Goal: Entertainment & Leisure: Browse casually

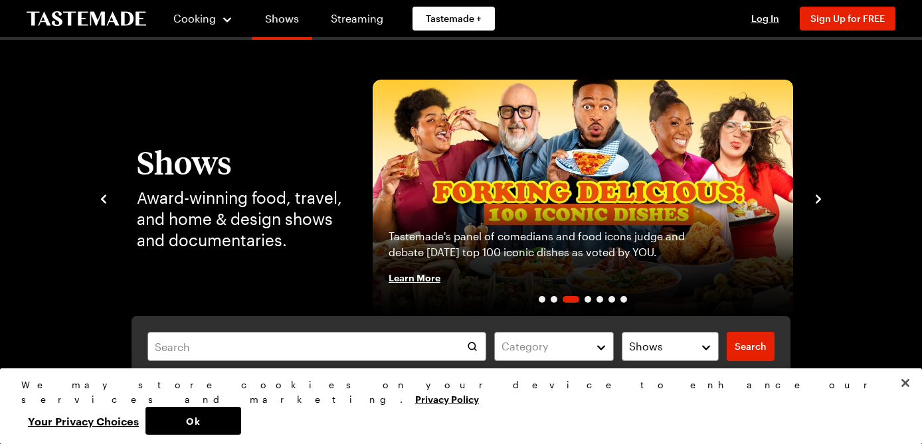
click at [281, 19] on link "Shows" at bounding box center [282, 21] width 60 height 37
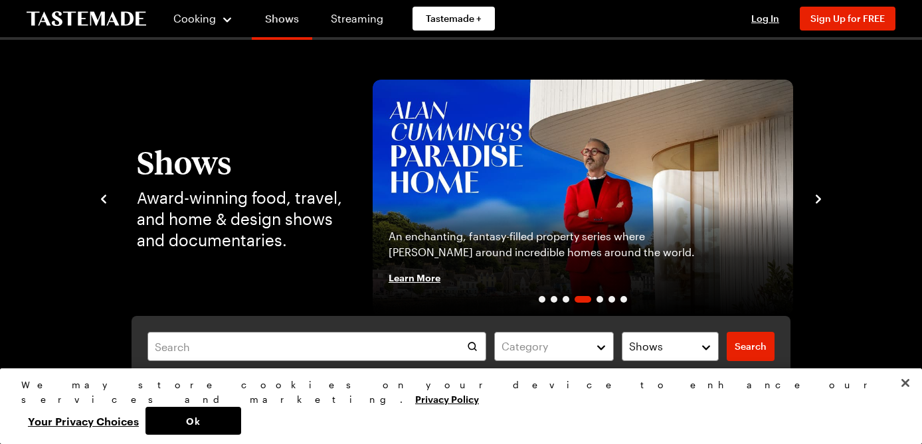
click at [281, 19] on link "Shows" at bounding box center [282, 21] width 60 height 37
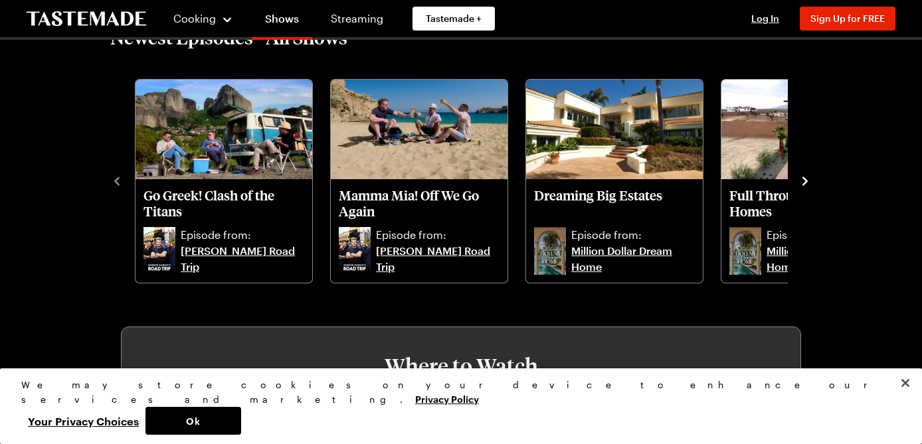
scroll to position [382, 0]
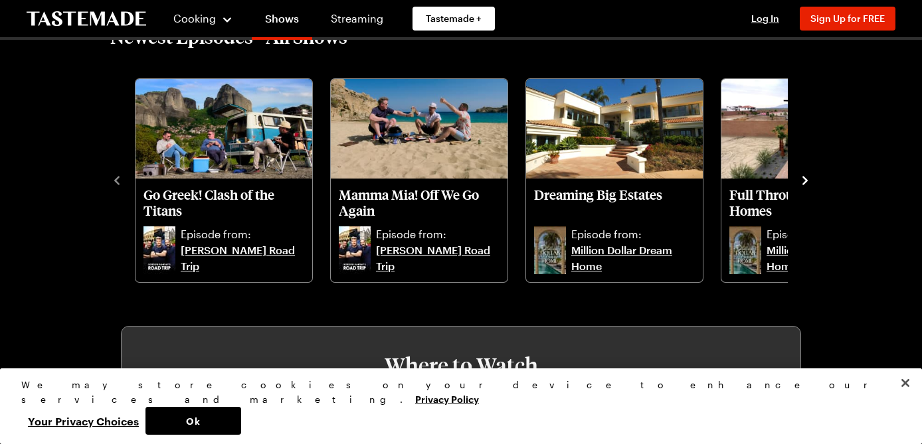
click at [807, 178] on icon "navigate to next item" at bounding box center [804, 180] width 13 height 13
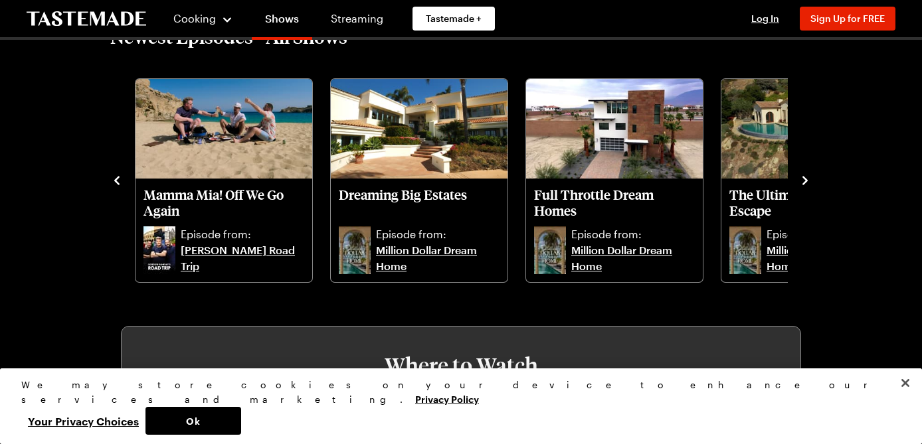
click at [807, 178] on icon "navigate to next item" at bounding box center [804, 180] width 13 height 13
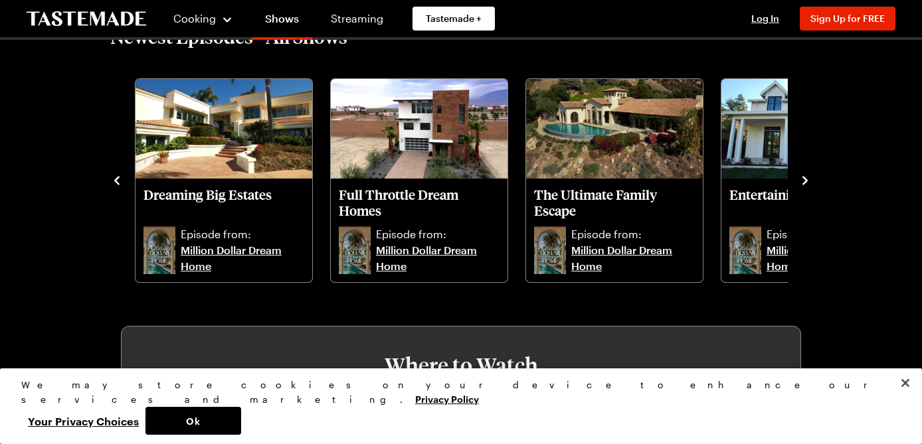
click at [807, 178] on icon "navigate to next item" at bounding box center [804, 180] width 13 height 13
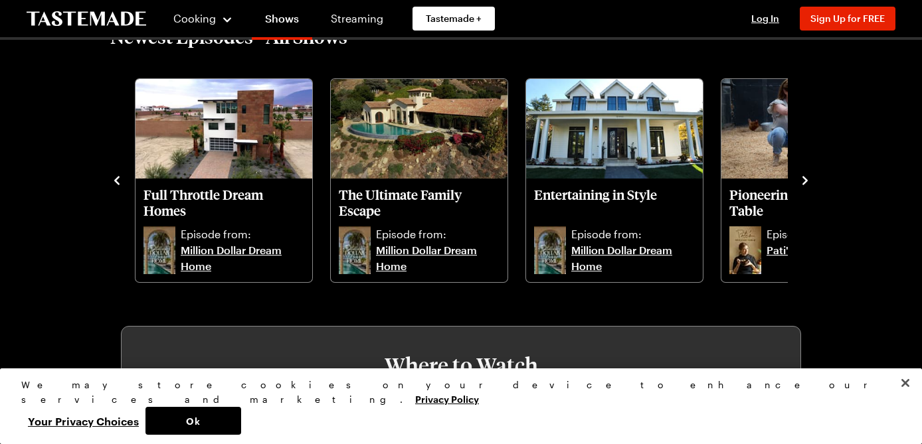
click at [807, 178] on icon "navigate to next item" at bounding box center [804, 180] width 13 height 13
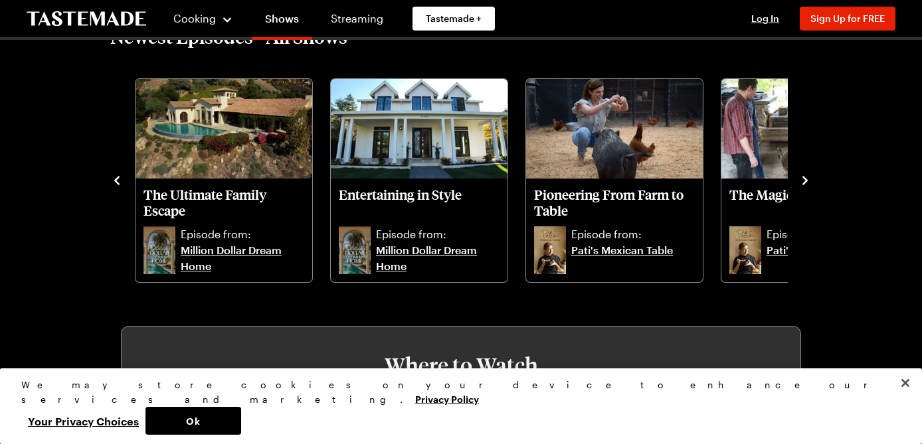
click at [807, 178] on icon "navigate to next item" at bounding box center [804, 180] width 13 height 13
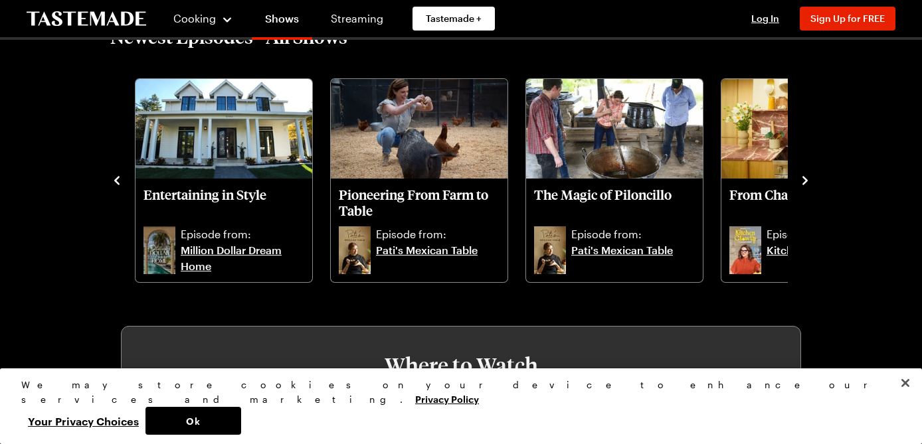
click at [807, 179] on icon "navigate to next item" at bounding box center [804, 180] width 13 height 13
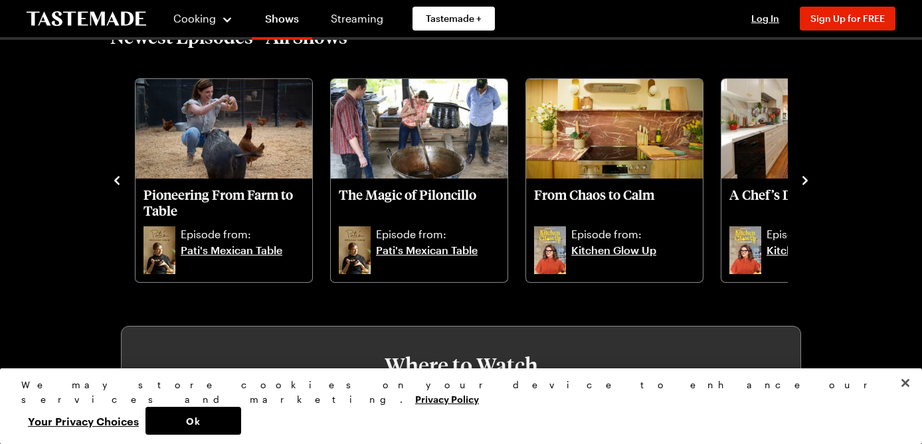
click at [807, 179] on icon "navigate to next item" at bounding box center [804, 180] width 13 height 13
